Goal: Task Accomplishment & Management: Complete application form

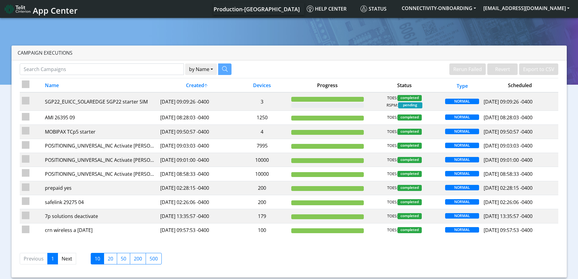
click at [528, 30] on section "Campaign Executions by Name Name Device Rerun Failed Revert Export to CSV Name …" at bounding box center [289, 149] width 578 height 265
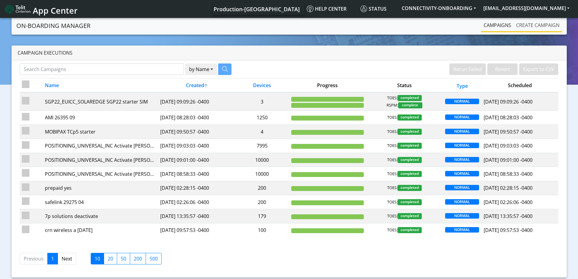
click at [522, 28] on link "Create campaign" at bounding box center [538, 25] width 48 height 12
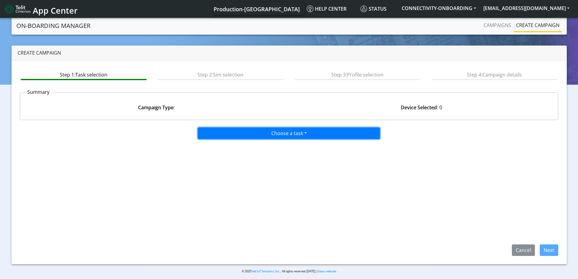
click at [255, 137] on button "Choose a task" at bounding box center [289, 133] width 182 height 12
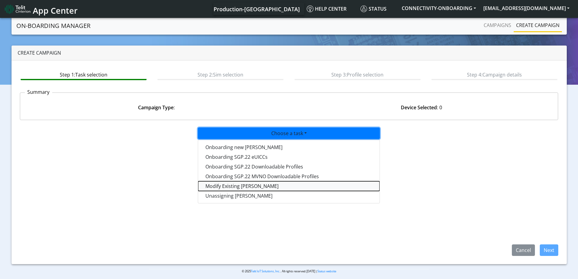
click at [225, 187] on taskiotp-dropdown "Modify Existing [PERSON_NAME]" at bounding box center [288, 186] width 181 height 10
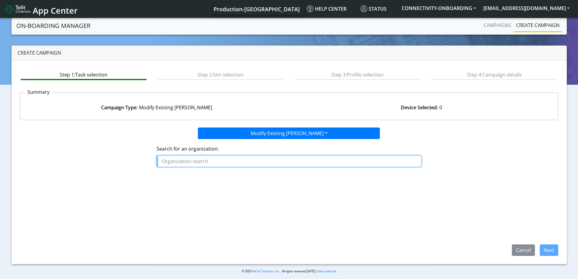
click at [242, 159] on input "text" at bounding box center [289, 161] width 265 height 12
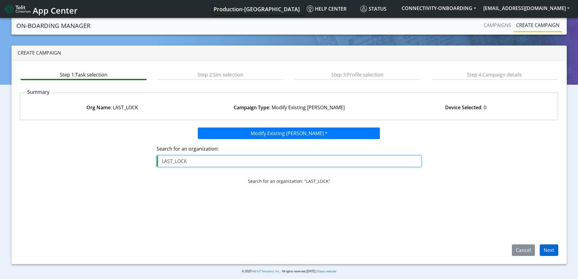
type input "LAST_LOCK"
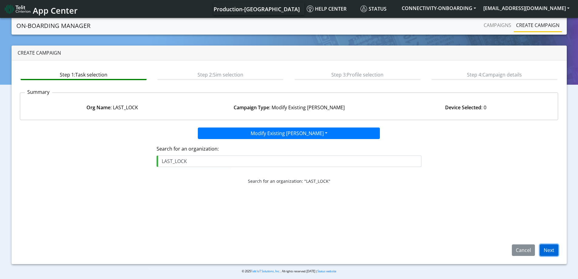
click at [547, 249] on button "Next" at bounding box center [549, 250] width 19 height 12
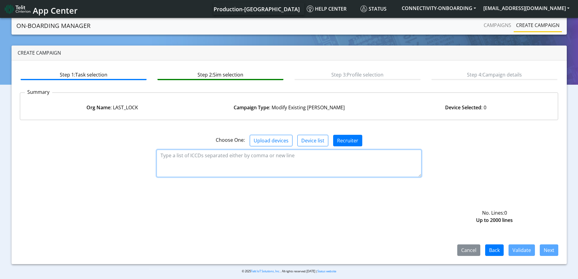
click at [315, 166] on textarea at bounding box center [289, 163] width 265 height 27
paste textarea "89358152000002056036 89358152000002056044 89358152000002056051 8935815200000205…"
type textarea "89358152000002056036 89358152000002056044 89358152000002056051 8935815200000205…"
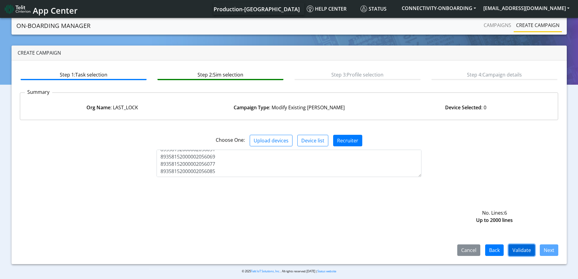
click at [524, 249] on button "Validate" at bounding box center [522, 250] width 26 height 12
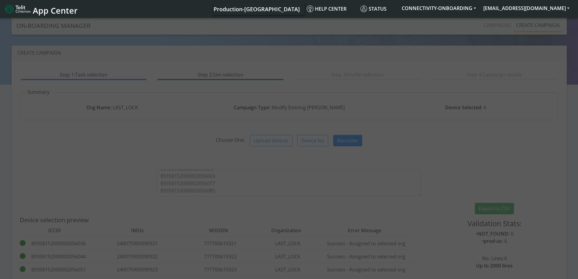
click at [549, 252] on div "Export to CSV Validation Stats: • NOT_FOUND : 0 • prod-us : 6 No. Lines: 6 Up t…" at bounding box center [494, 236] width 137 height 67
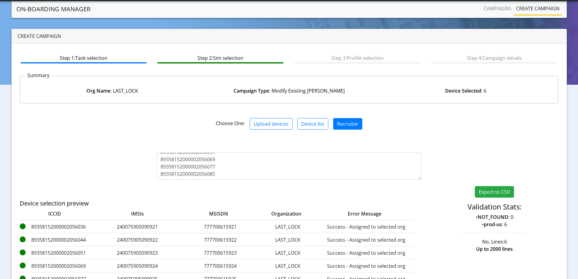
scroll to position [88, 0]
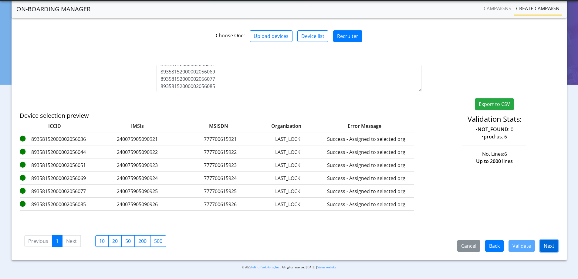
click at [550, 244] on button "Next" at bounding box center [549, 246] width 19 height 12
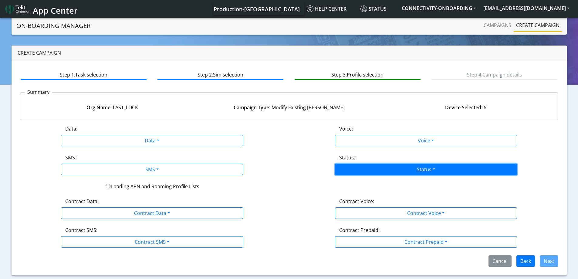
click at [367, 169] on button "Status" at bounding box center [426, 170] width 182 height 12
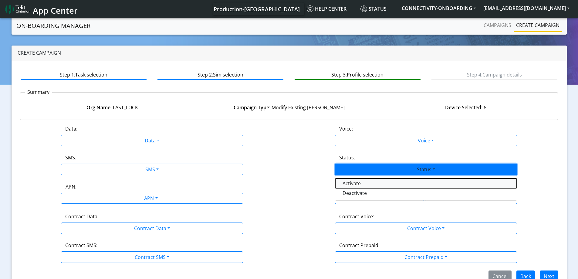
click at [359, 184] on button "Activate" at bounding box center [425, 183] width 181 height 10
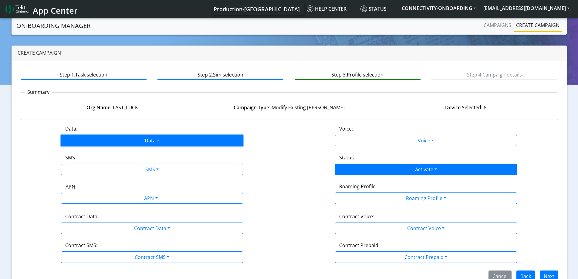
click at [136, 144] on button "Data" at bounding box center [152, 141] width 182 height 12
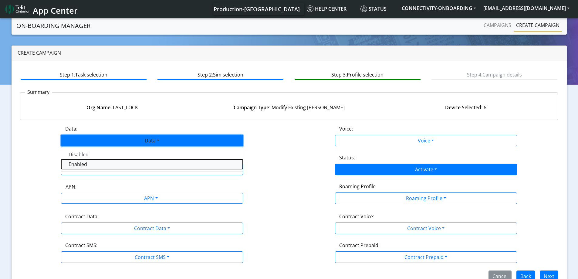
drag, startPoint x: 89, startPoint y: 161, endPoint x: 92, endPoint y: 179, distance: 18.5
click at [89, 163] on button "Enabled" at bounding box center [151, 164] width 181 height 10
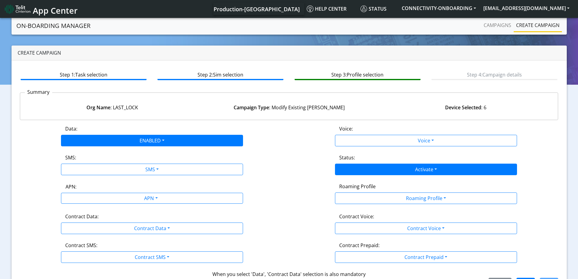
click at [93, 179] on div "Data: ENABLED Disabled Enabled Voice: Voice Disabled Enabled SMS: SMS Disabled …" at bounding box center [289, 207] width 539 height 164
drag, startPoint x: 94, startPoint y: 179, endPoint x: 100, endPoint y: 175, distance: 6.3
click at [95, 179] on div "Data: ENABLED Disabled Enabled Voice: Voice Disabled Enabled SMS: SMS Disabled …" at bounding box center [289, 207] width 539 height 164
drag, startPoint x: 100, startPoint y: 175, endPoint x: 100, endPoint y: 159, distance: 16.1
click at [100, 175] on div "Data: ENABLED Disabled Enabled Voice: Voice Disabled Enabled SMS: SMS Disabled …" at bounding box center [289, 207] width 539 height 164
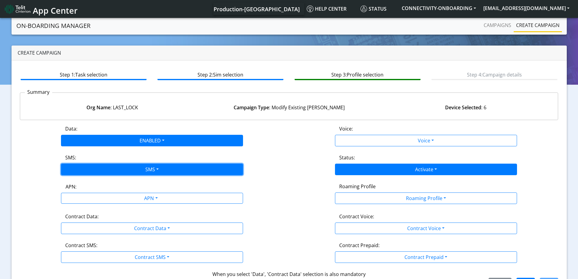
click at [96, 169] on button "SMS" at bounding box center [152, 170] width 182 height 12
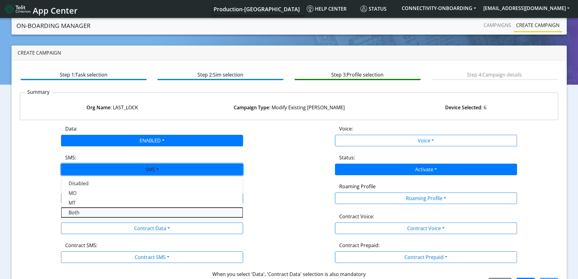
click at [88, 211] on button "Both" at bounding box center [151, 213] width 181 height 10
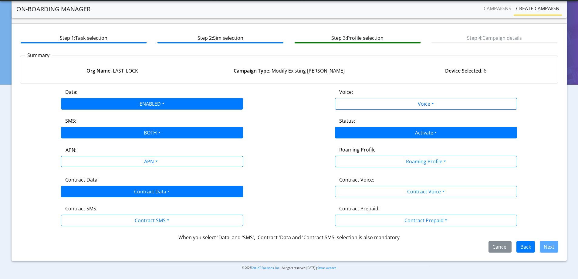
scroll to position [21, 0]
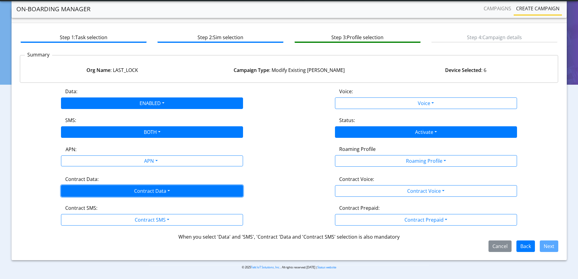
click at [115, 193] on button "Contract Data" at bounding box center [152, 191] width 182 height 12
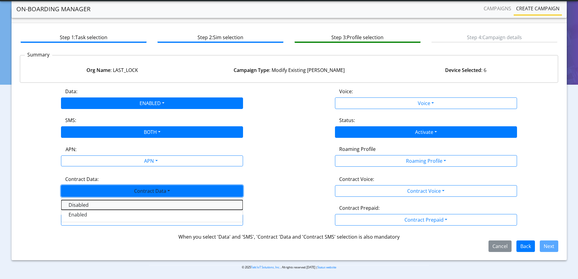
drag, startPoint x: 76, startPoint y: 208, endPoint x: 77, endPoint y: 211, distance: 3.7
click at [76, 209] on Datadisabled-dropdown "Disabled" at bounding box center [151, 205] width 181 height 10
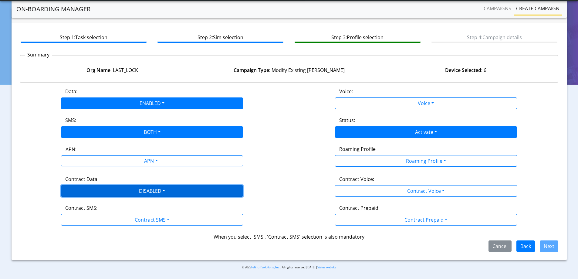
click at [81, 193] on button "DISABLED" at bounding box center [152, 191] width 182 height 12
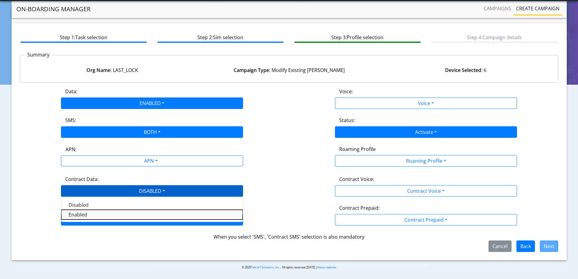
click at [83, 214] on Dataenabled-dropdown "Enabled" at bounding box center [151, 215] width 181 height 10
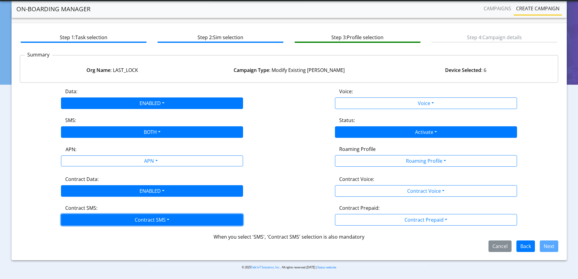
click at [83, 216] on button "Contract SMS" at bounding box center [152, 220] width 182 height 12
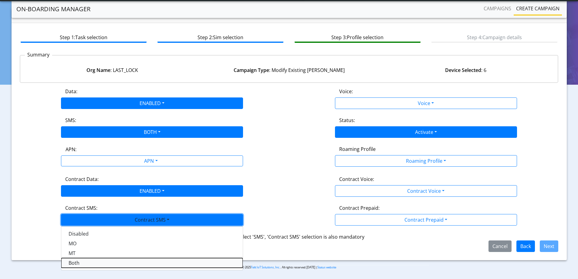
click at [100, 264] on SMSboth-dropdown "Both" at bounding box center [151, 263] width 181 height 10
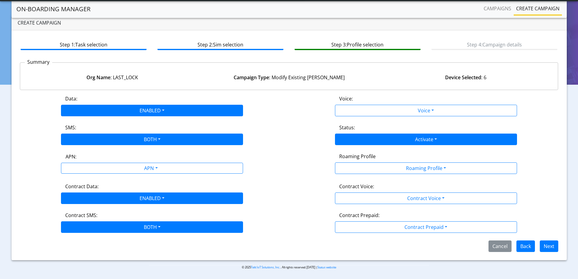
scroll to position [13, 0]
click at [549, 247] on button "Next" at bounding box center [549, 246] width 19 height 12
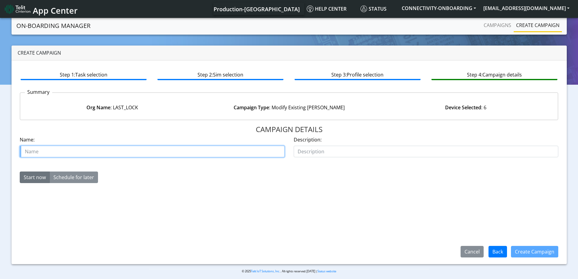
click at [209, 150] on input "text" at bounding box center [152, 152] width 265 height 12
type input "last lock starter"
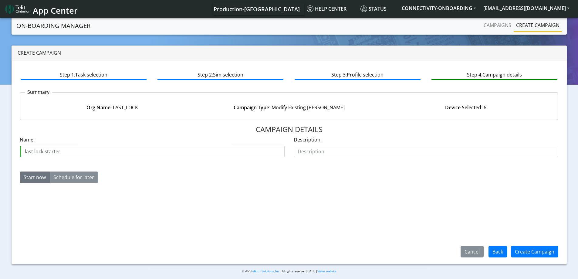
click at [519, 244] on div "Create Campaign" at bounding box center [534, 252] width 55 height 16
click at [525, 252] on button "Create Campaign" at bounding box center [534, 252] width 47 height 12
